Goal: Book appointment/travel/reservation

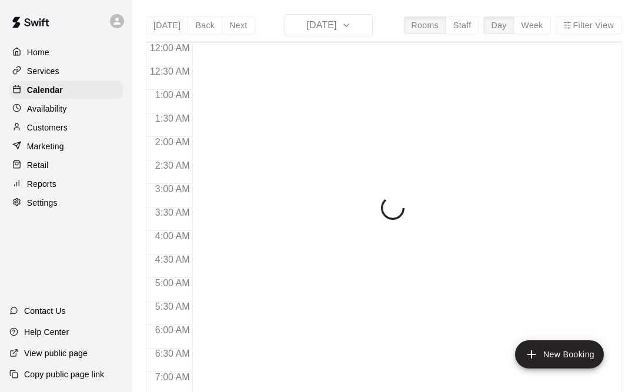
scroll to position [713, 0]
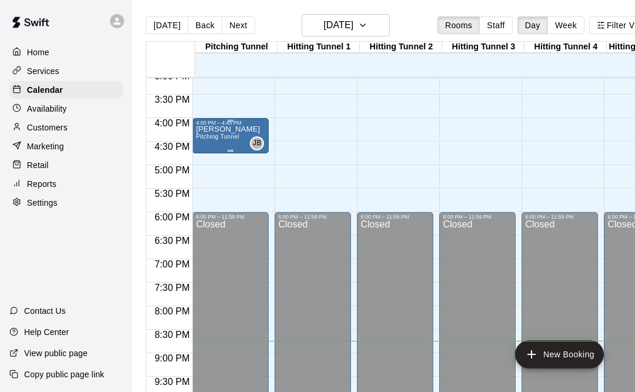
click at [216, 140] on span "Pitching Tunnel" at bounding box center [217, 137] width 43 height 6
click at [212, 205] on icon "delete" at bounding box center [210, 202] width 8 height 11
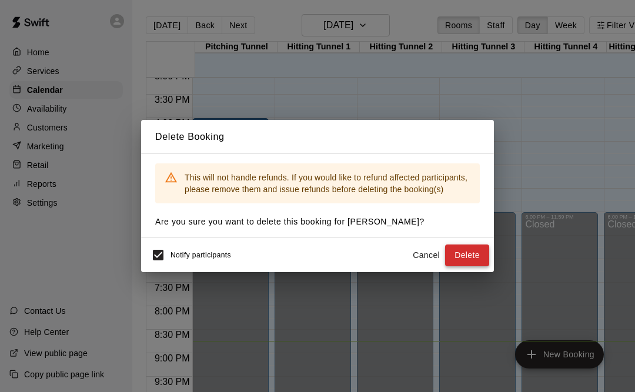
click at [469, 264] on button "Delete" at bounding box center [467, 256] width 44 height 22
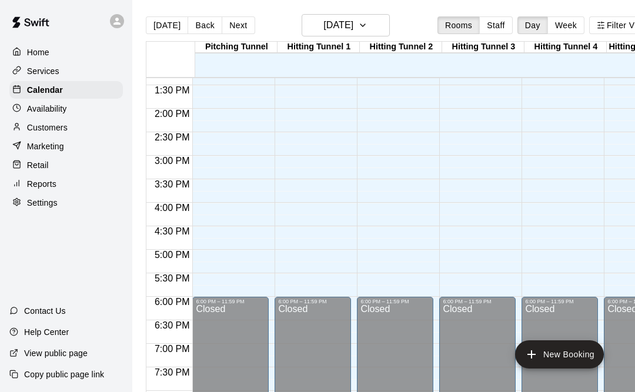
scroll to position [625, -1]
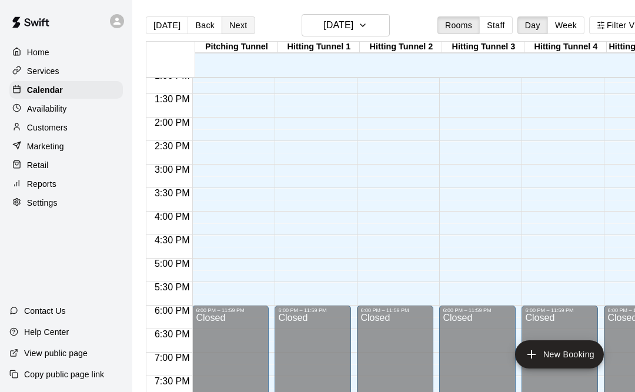
click at [242, 28] on button "Next" at bounding box center [238, 25] width 33 height 18
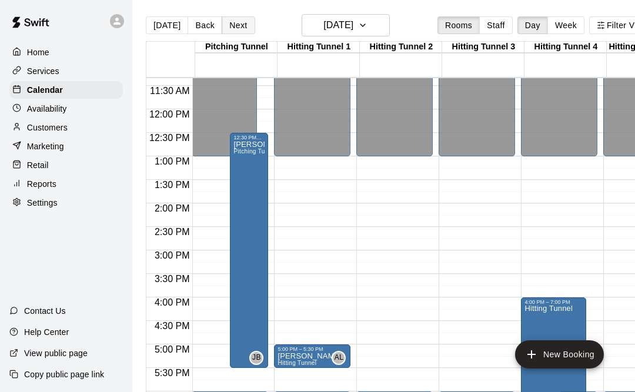
scroll to position [0, 1]
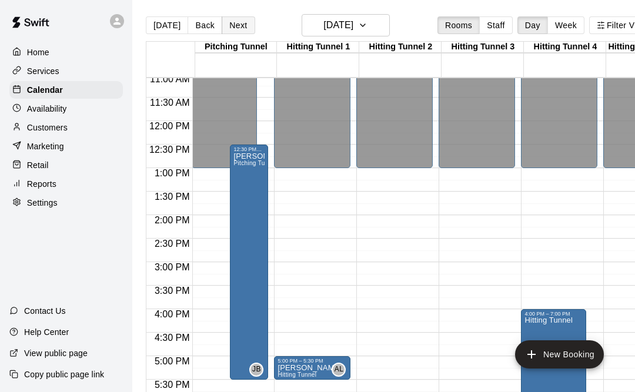
click at [245, 29] on button "Next" at bounding box center [238, 25] width 33 height 18
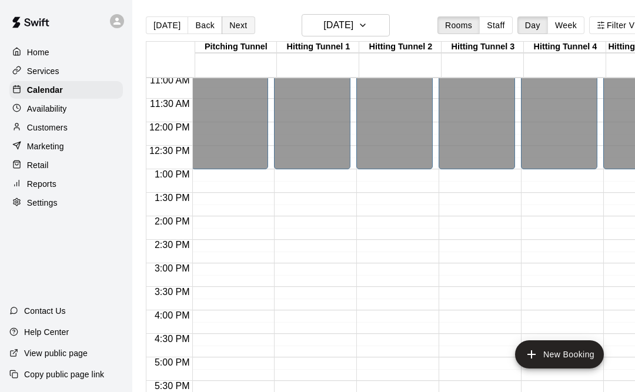
scroll to position [0, 0]
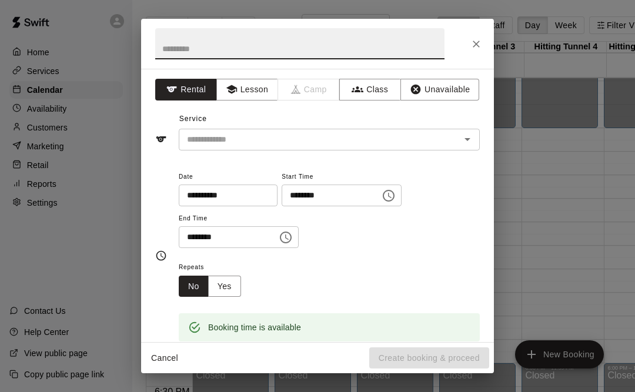
click at [295, 51] on input "text" at bounding box center [299, 43] width 289 height 31
click at [347, 52] on input "text" at bounding box center [299, 43] width 289 height 31
click at [277, 49] on input "text" at bounding box center [299, 43] width 289 height 31
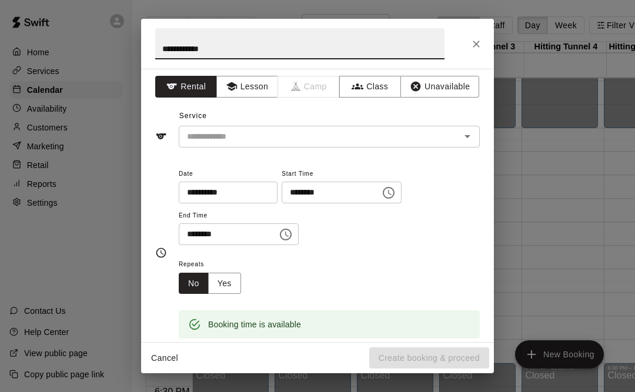
type input "**********"
click at [362, 135] on input "text" at bounding box center [311, 136] width 259 height 15
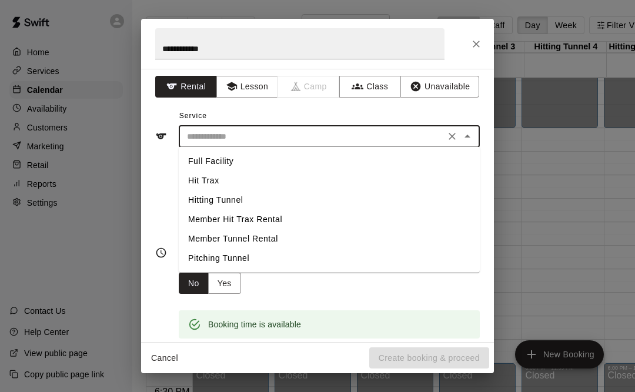
click at [241, 266] on li "Pitching Tunnel" at bounding box center [329, 258] width 301 height 19
type input "**********"
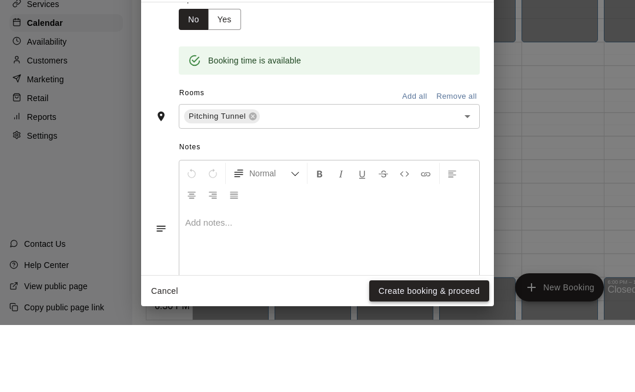
click at [446, 348] on button "Create booking & proceed" at bounding box center [429, 359] width 120 height 22
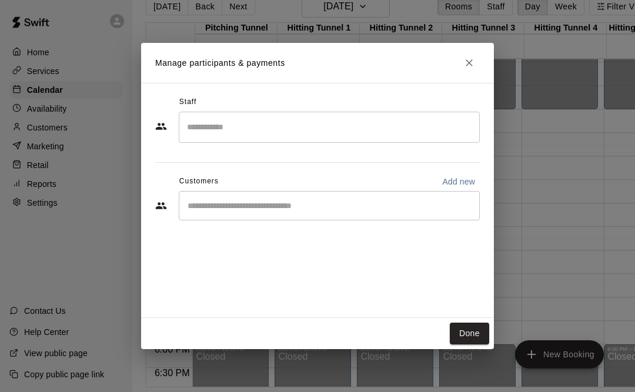
click at [368, 131] on input "Search staff" at bounding box center [329, 127] width 291 height 21
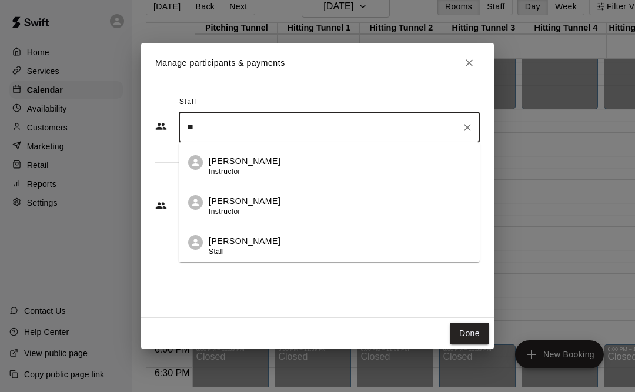
click at [262, 244] on div "Julie Bolduc Staff" at bounding box center [340, 246] width 262 height 23
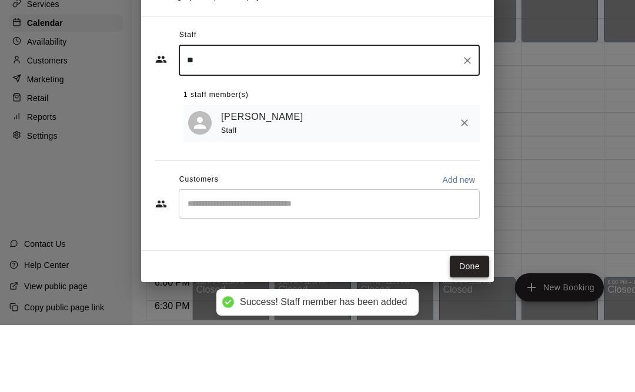
type input "**"
click at [478, 323] on button "Done" at bounding box center [469, 334] width 39 height 22
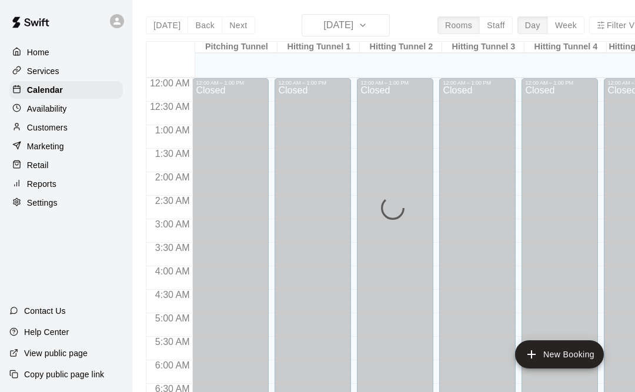
scroll to position [713, 0]
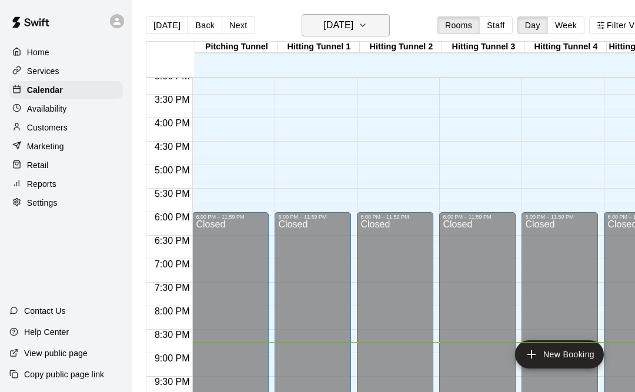
click at [334, 23] on h6 "[DATE]" at bounding box center [339, 25] width 30 height 16
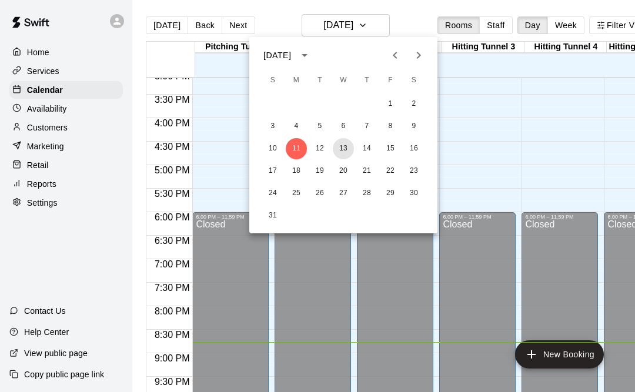
click at [345, 152] on button "13" at bounding box center [343, 148] width 21 height 21
